Goal: Find contact information: Find contact information

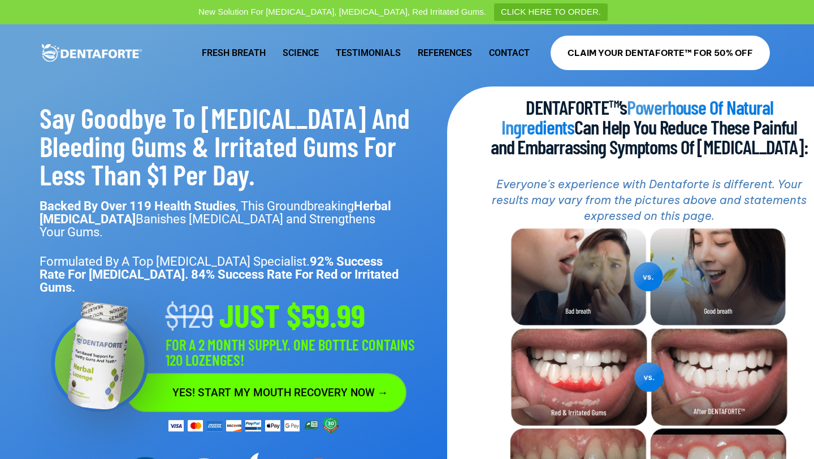
click at [512, 50] on link "Contact" at bounding box center [509, 53] width 58 height 26
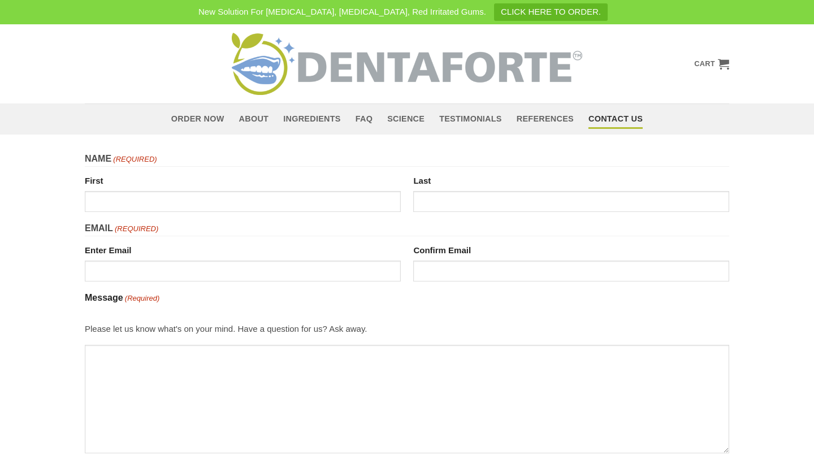
scroll to position [222, 0]
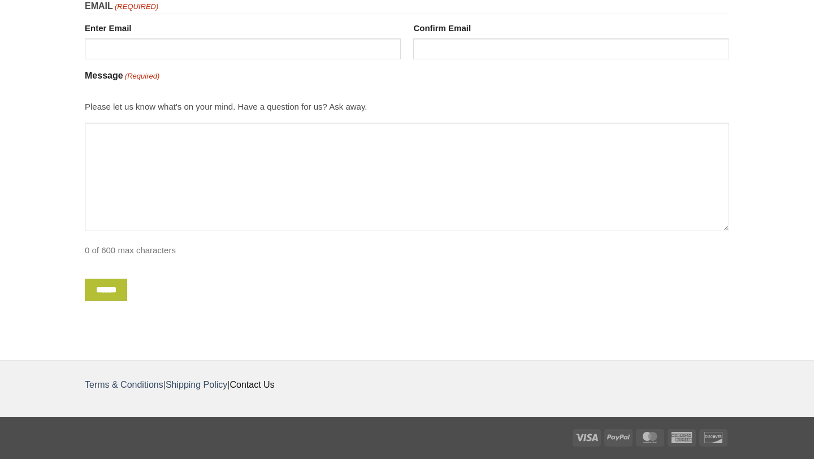
click at [273, 381] on link "Contact Us" at bounding box center [251, 385] width 45 height 10
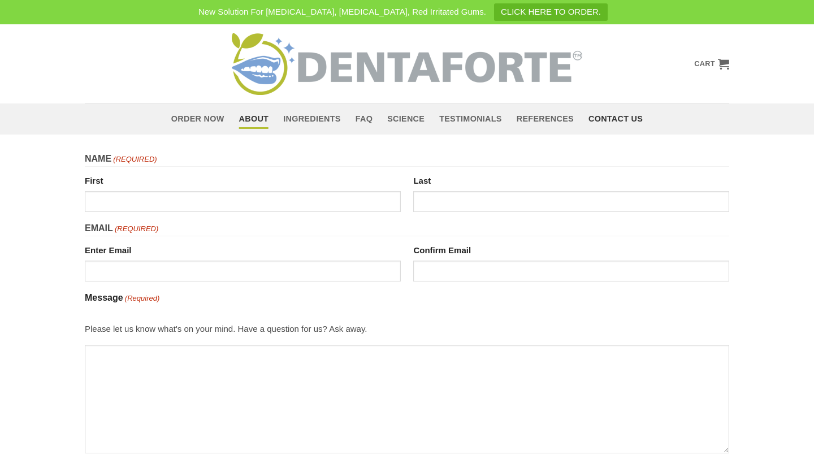
click at [251, 124] on link "About" at bounding box center [254, 119] width 30 height 20
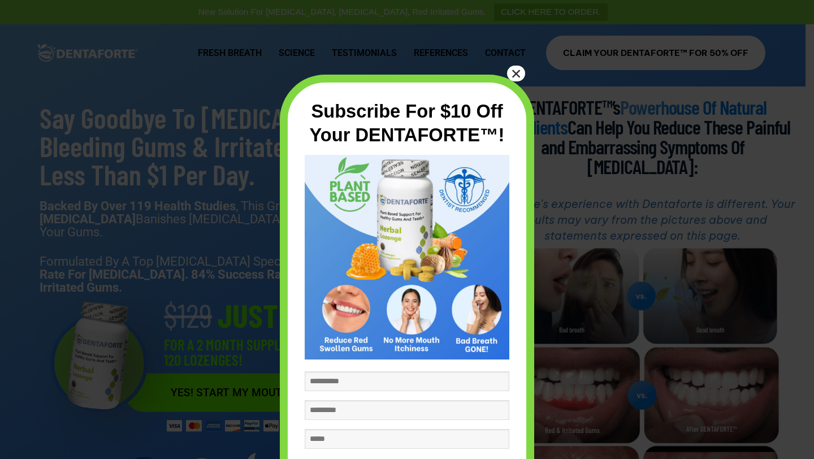
scroll to position [18, 0]
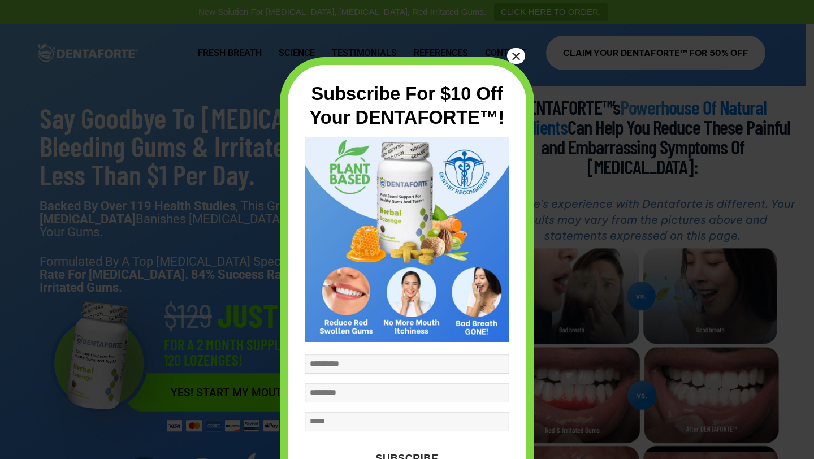
click at [507, 55] on button "×" at bounding box center [516, 56] width 18 height 16
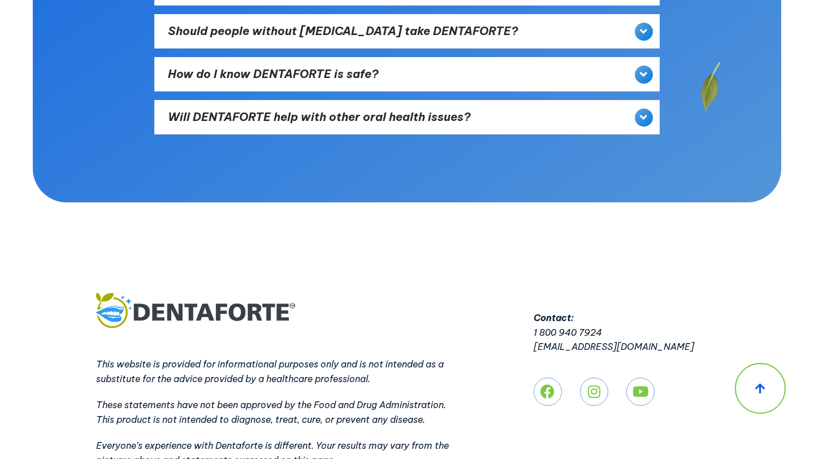
scroll to position [13753, 0]
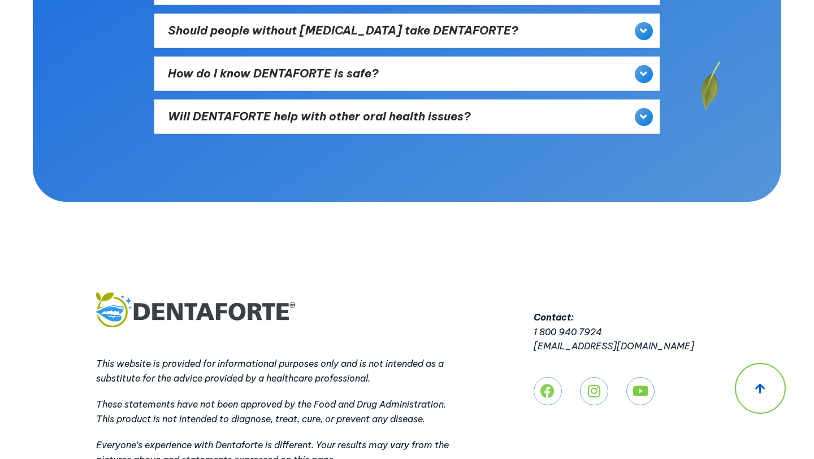
click at [541, 384] on icon at bounding box center [547, 391] width 14 height 14
drag, startPoint x: 650, startPoint y: 286, endPoint x: 531, endPoint y: 285, distance: 118.7
click at [531, 286] on div "Contact: [PHONE_NUMBER] [EMAIL_ADDRESS][DOMAIN_NAME] Facebook Instagram Youtube" at bounding box center [625, 385] width 195 height 198
copy p "[EMAIL_ADDRESS][DOMAIN_NAME]"
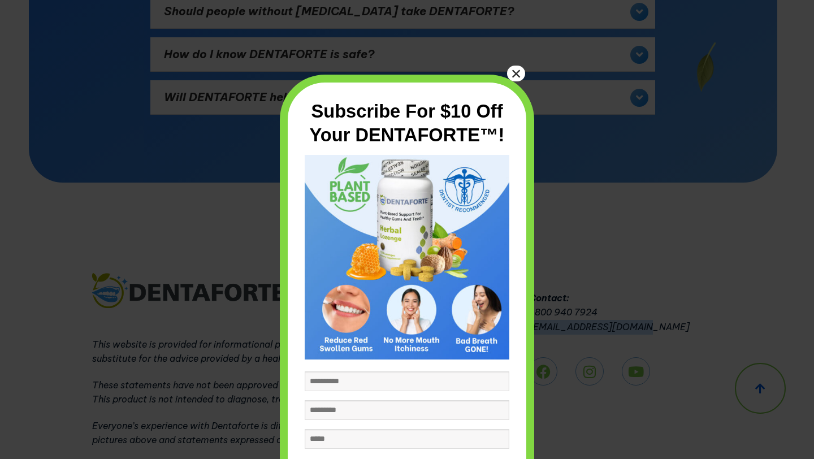
scroll to position [18, 0]
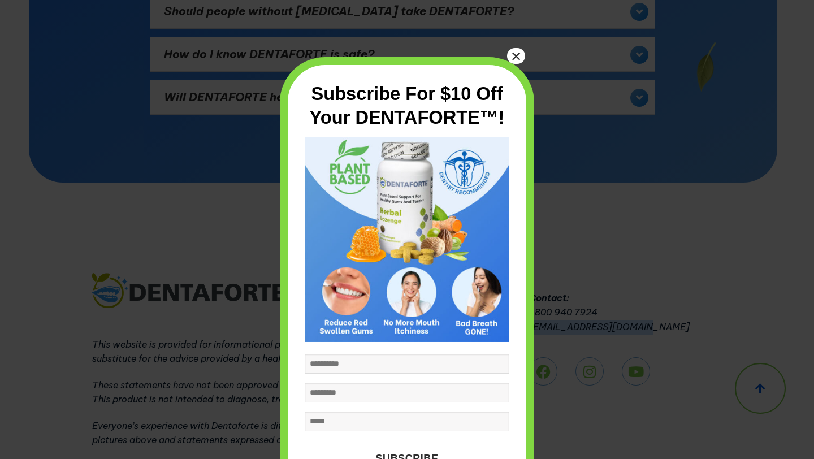
click at [521, 56] on button "×" at bounding box center [516, 56] width 18 height 16
